Goal: Task Accomplishment & Management: Manage account settings

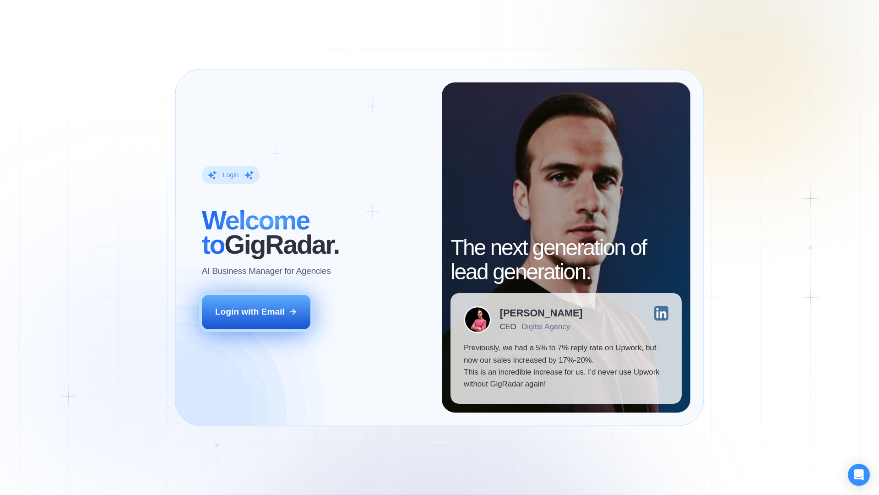
click at [281, 302] on button "Login with Email" at bounding box center [256, 312] width 109 height 34
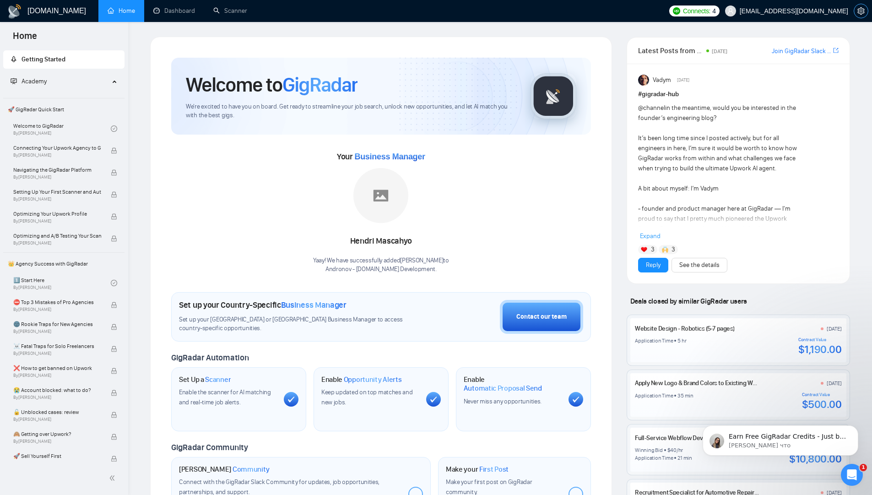
click at [861, 11] on icon "setting" at bounding box center [861, 10] width 7 height 7
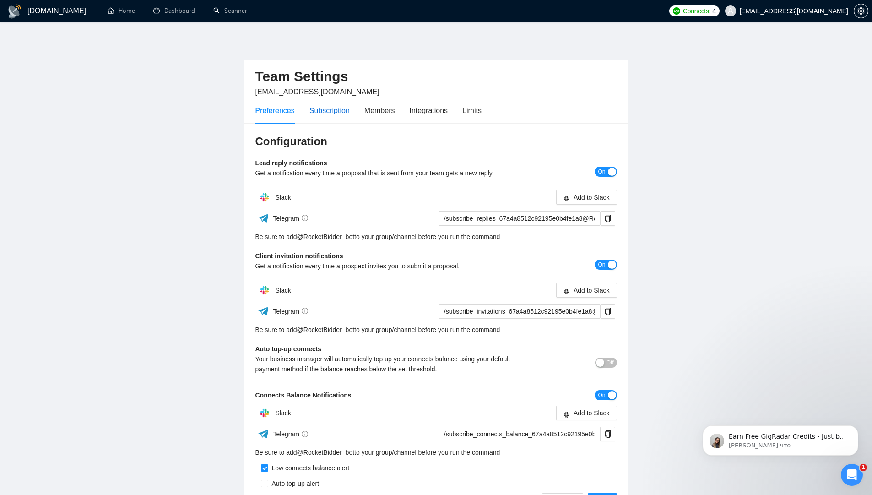
click at [326, 108] on div "Subscription" at bounding box center [330, 110] width 40 height 11
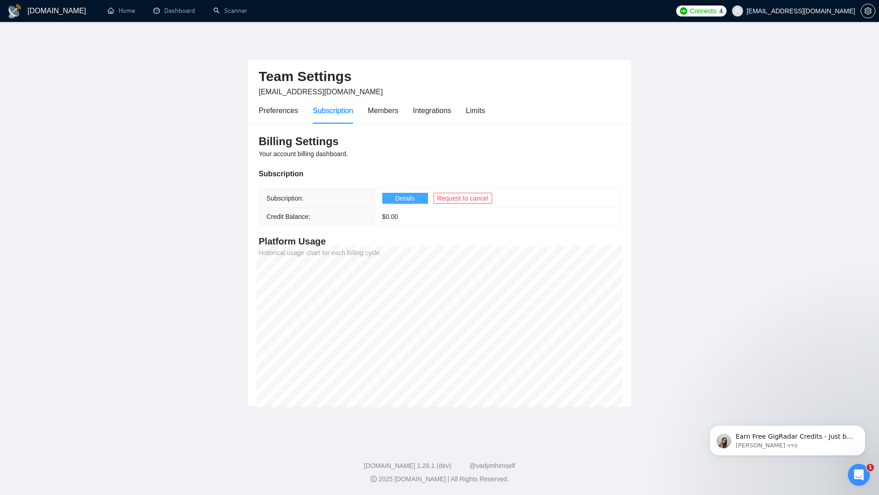
click at [399, 197] on span "Details" at bounding box center [405, 198] width 20 height 10
